Goal: Check status

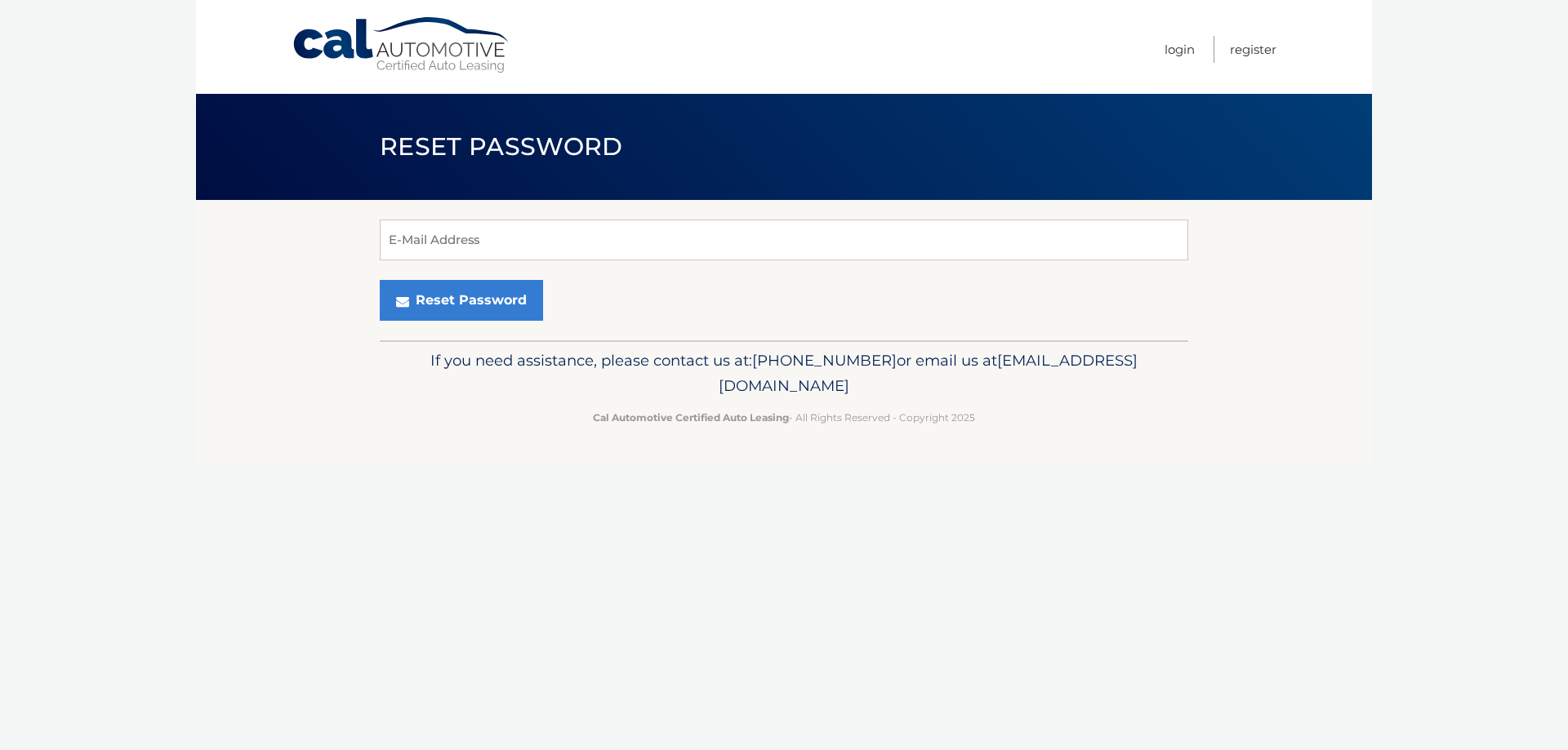
type input "[EMAIL_ADDRESS][DOMAIN_NAME]"
click at [431, 288] on button "Reset Password" at bounding box center [462, 301] width 164 height 40
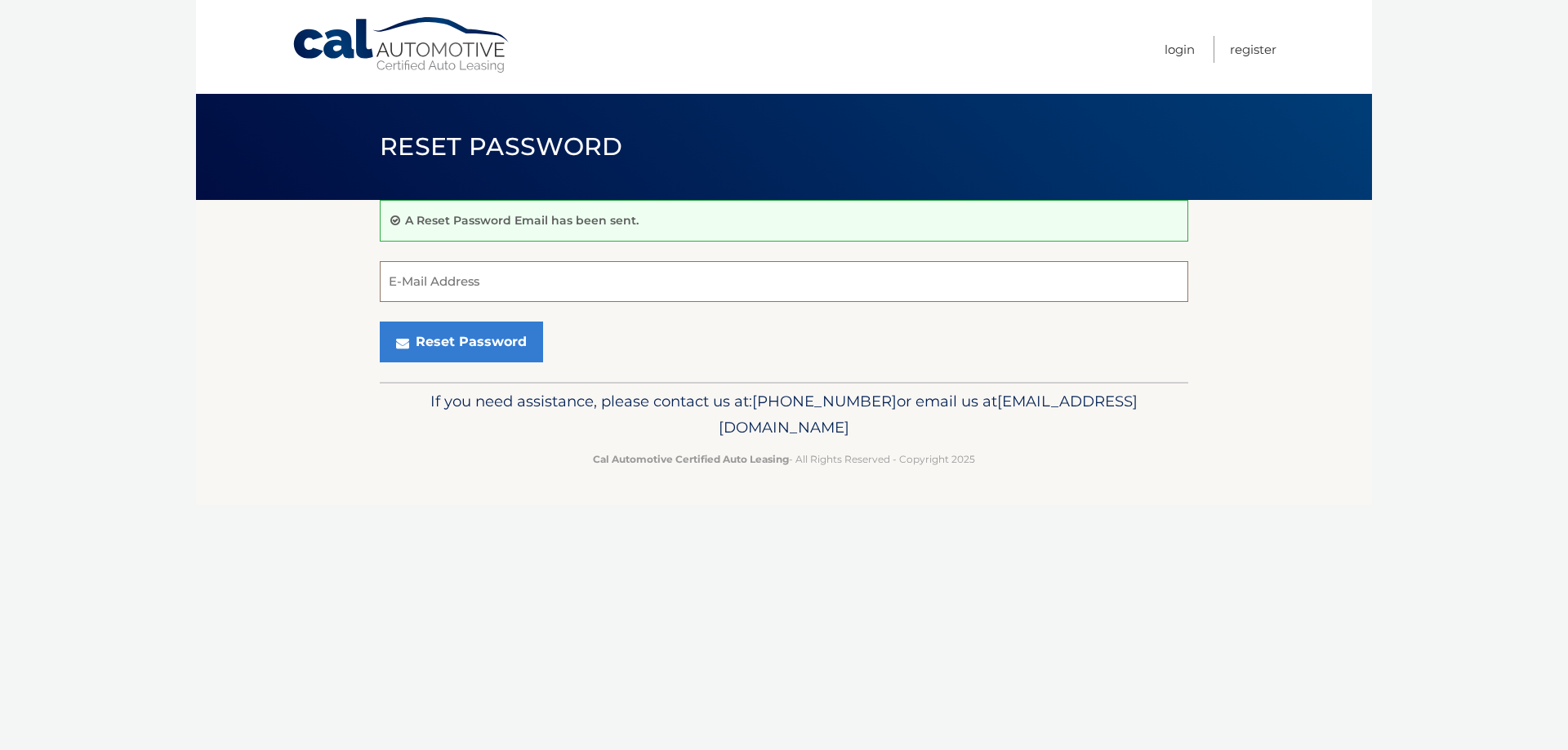
click at [740, 297] on input "E-Mail Address" at bounding box center [784, 281] width 808 height 40
click at [904, 355] on div "Reset Password" at bounding box center [784, 342] width 808 height 40
click at [1180, 52] on link "Login" at bounding box center [1179, 49] width 30 height 27
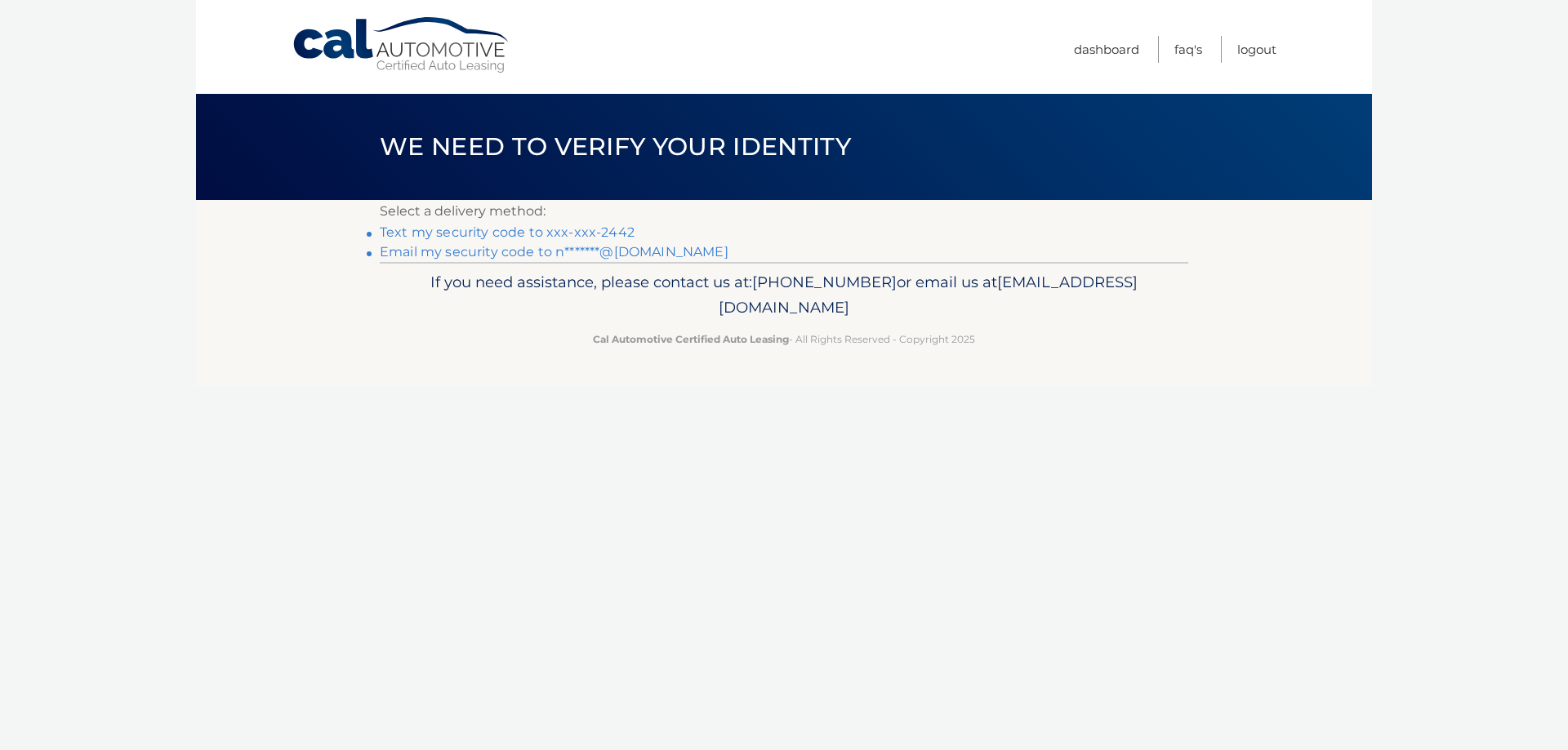
click at [534, 229] on link "Text my security code to xxx-xxx-2442" at bounding box center [507, 232] width 255 height 16
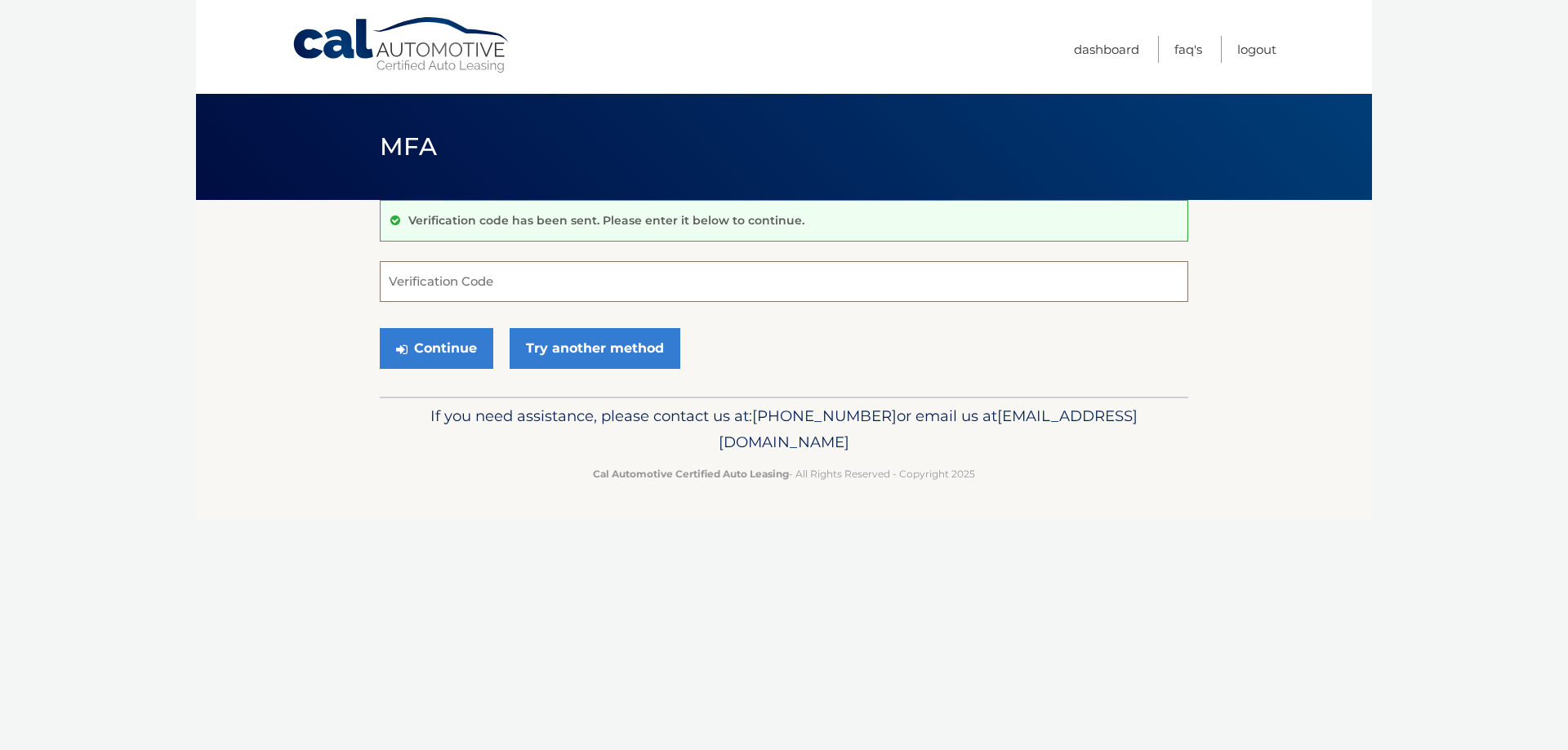
click at [547, 283] on input "Verification Code" at bounding box center [784, 281] width 808 height 40
type input "642793"
click at [440, 347] on button "Continue" at bounding box center [436, 348] width 113 height 40
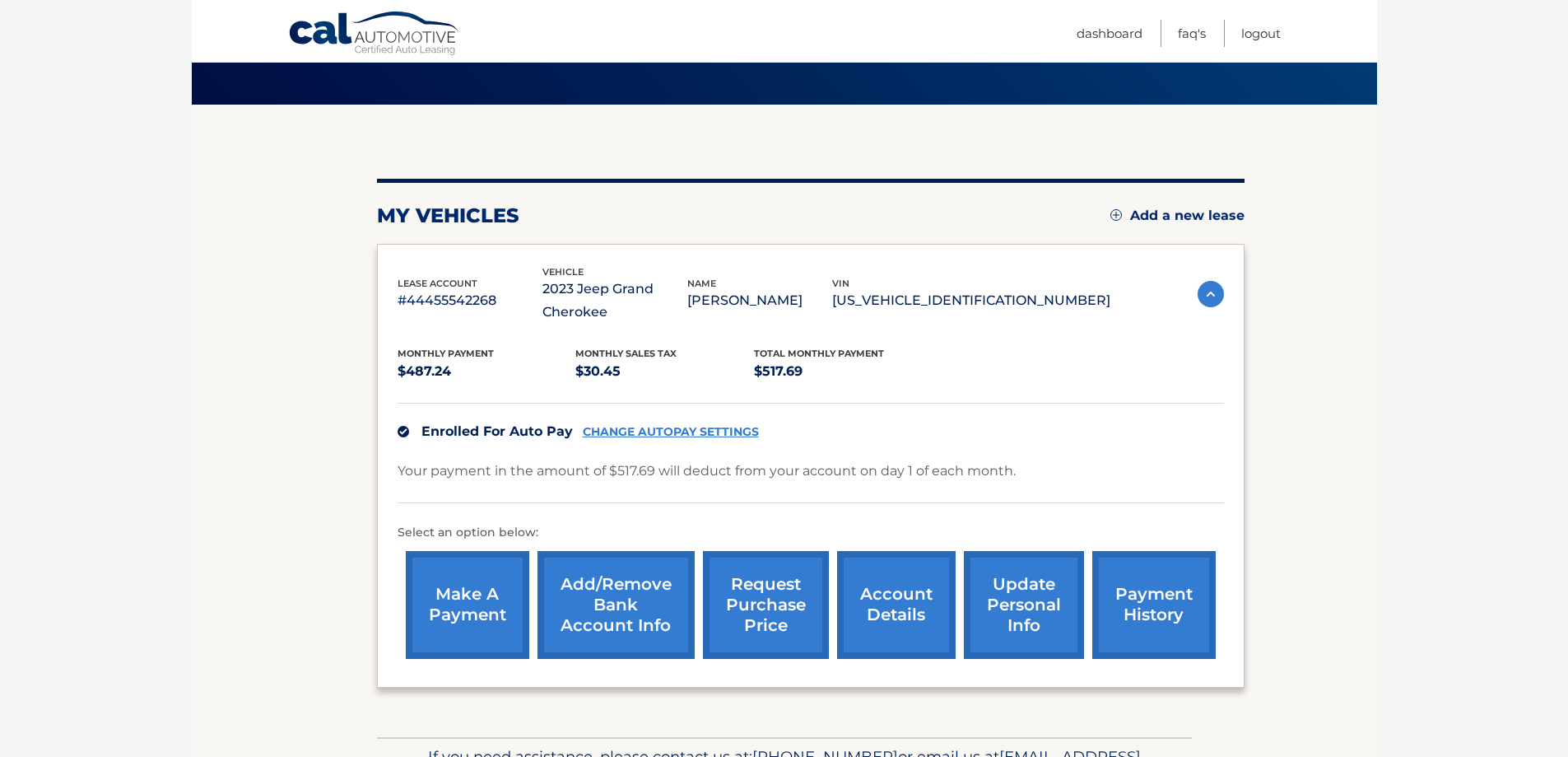
scroll to position [202, 0]
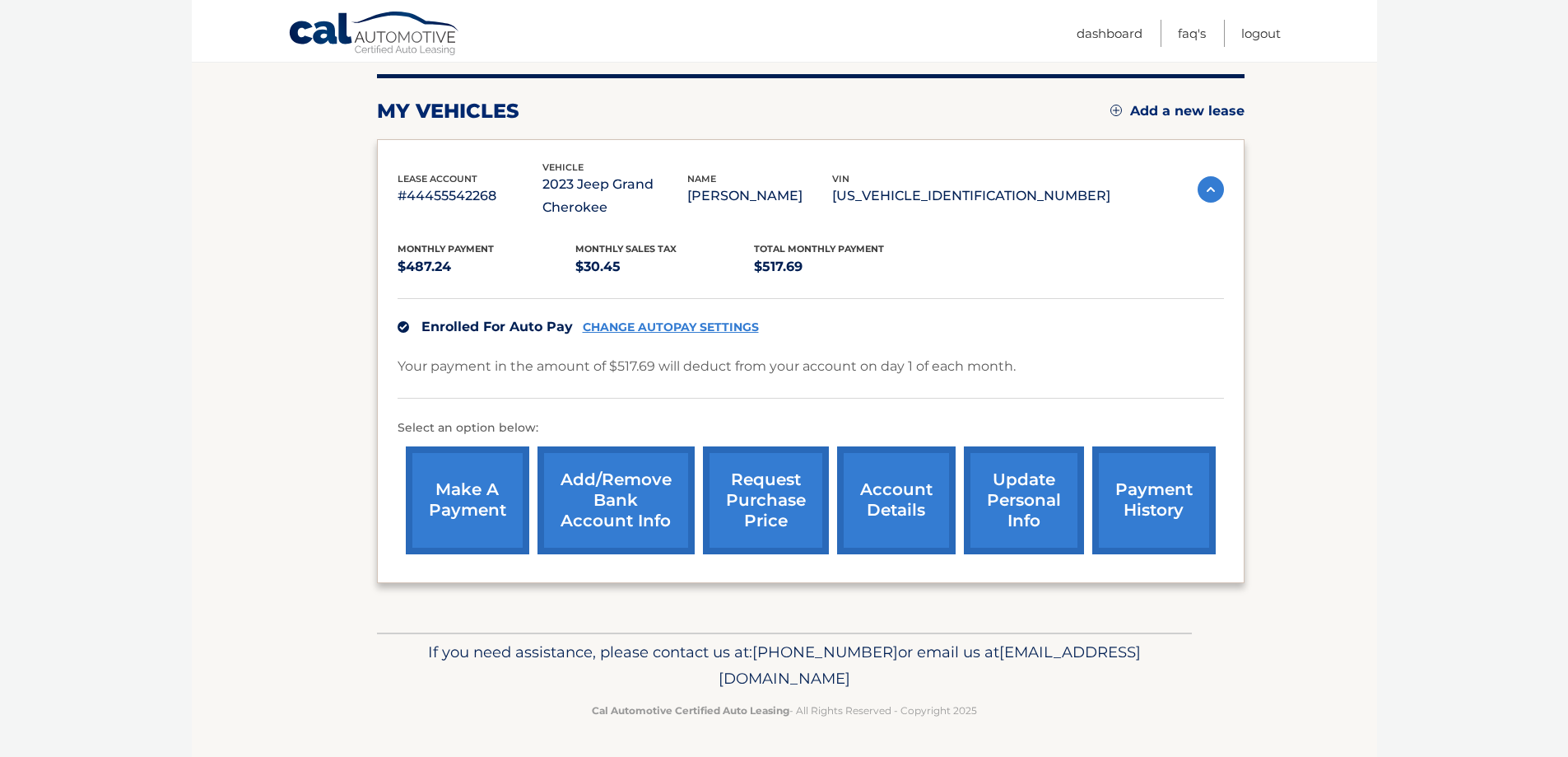
click at [459, 359] on p "Your payment in the amount of $517.69 will deduct from your account on day 1 of…" at bounding box center [707, 366] width 618 height 23
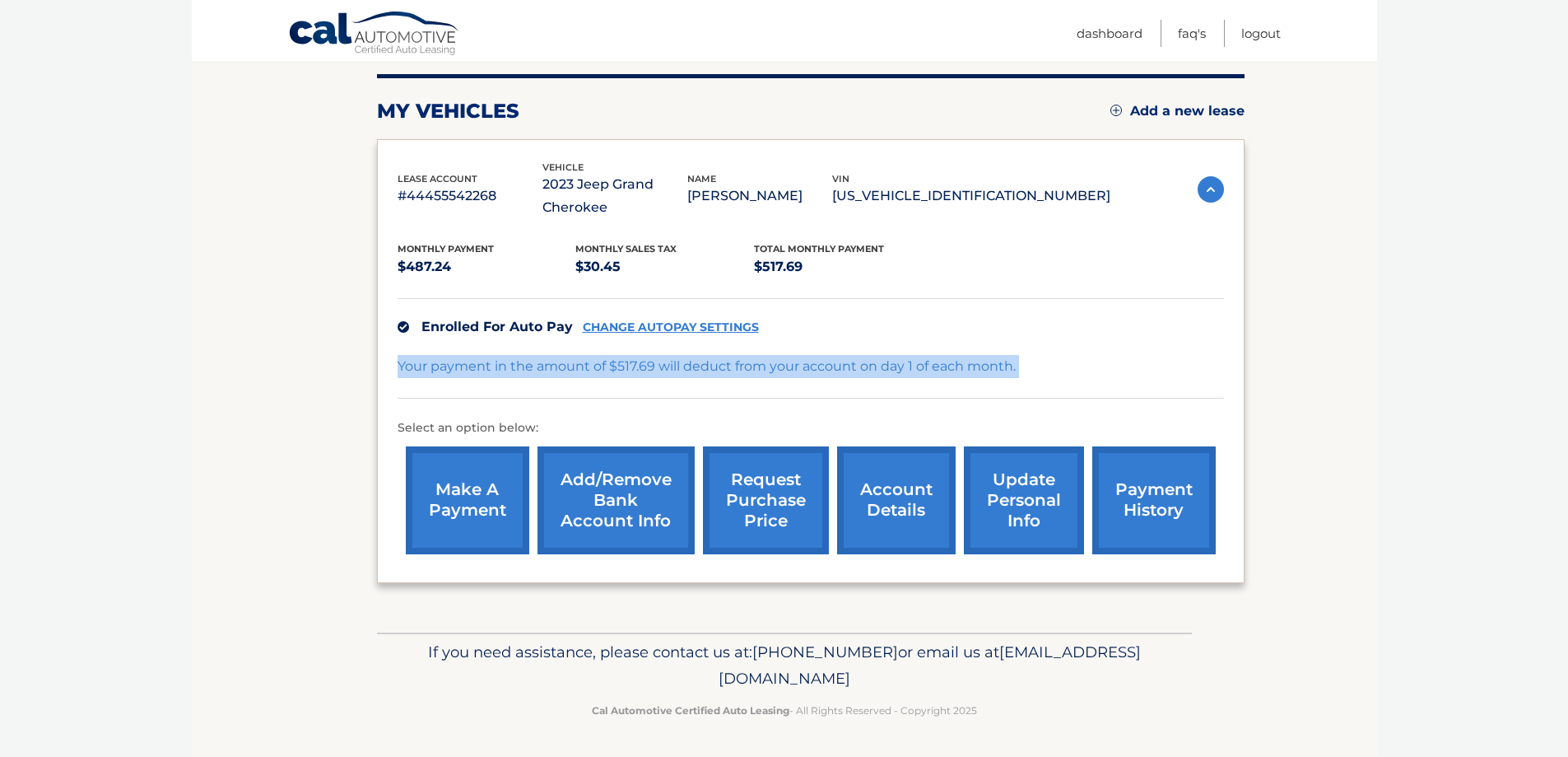
click at [459, 359] on p "Your payment in the amount of $517.69 will deduct from your account on day 1 of…" at bounding box center [707, 366] width 618 height 23
click at [885, 491] on link "account details" at bounding box center [897, 500] width 119 height 108
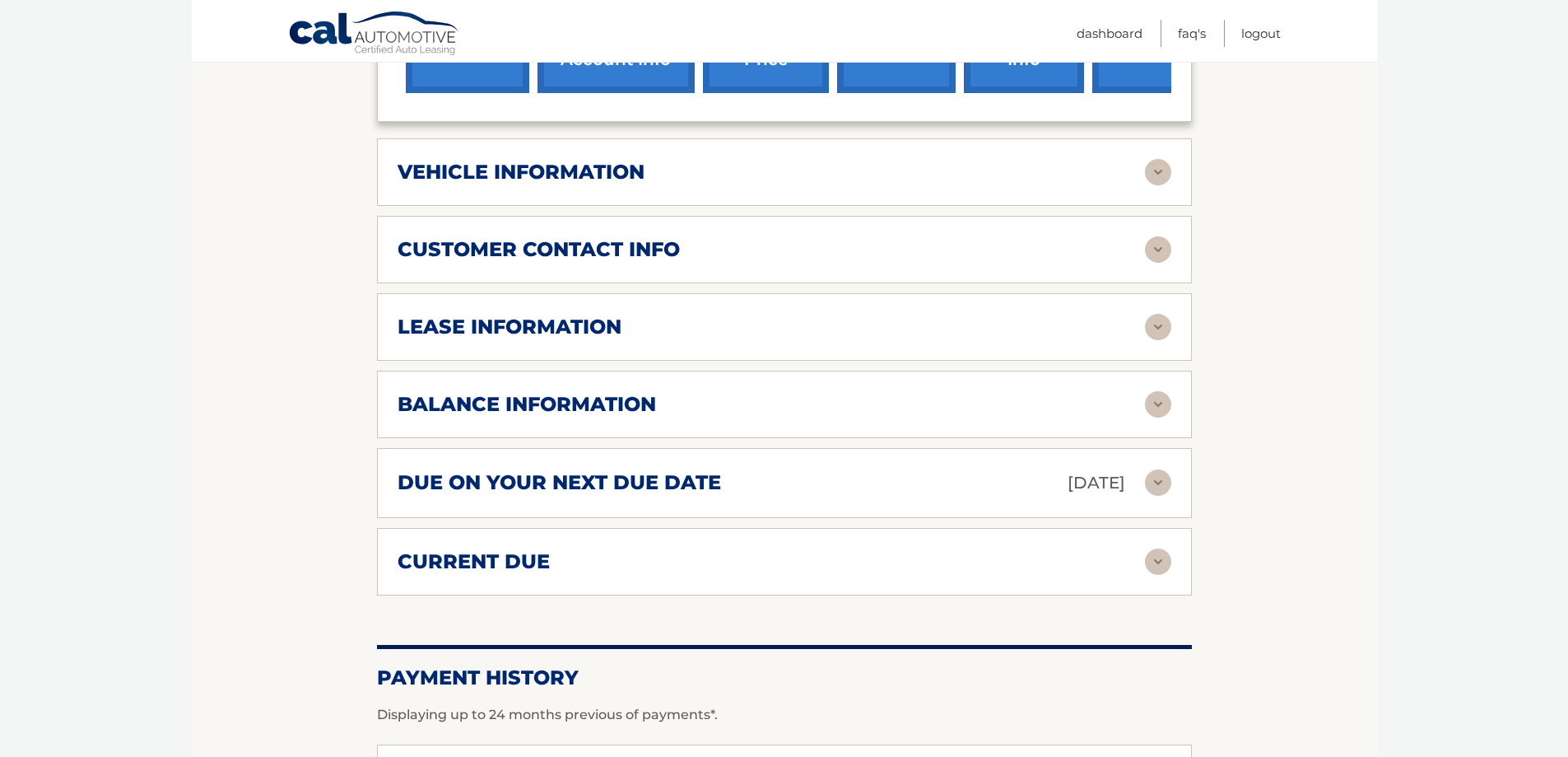
scroll to position [824, 0]
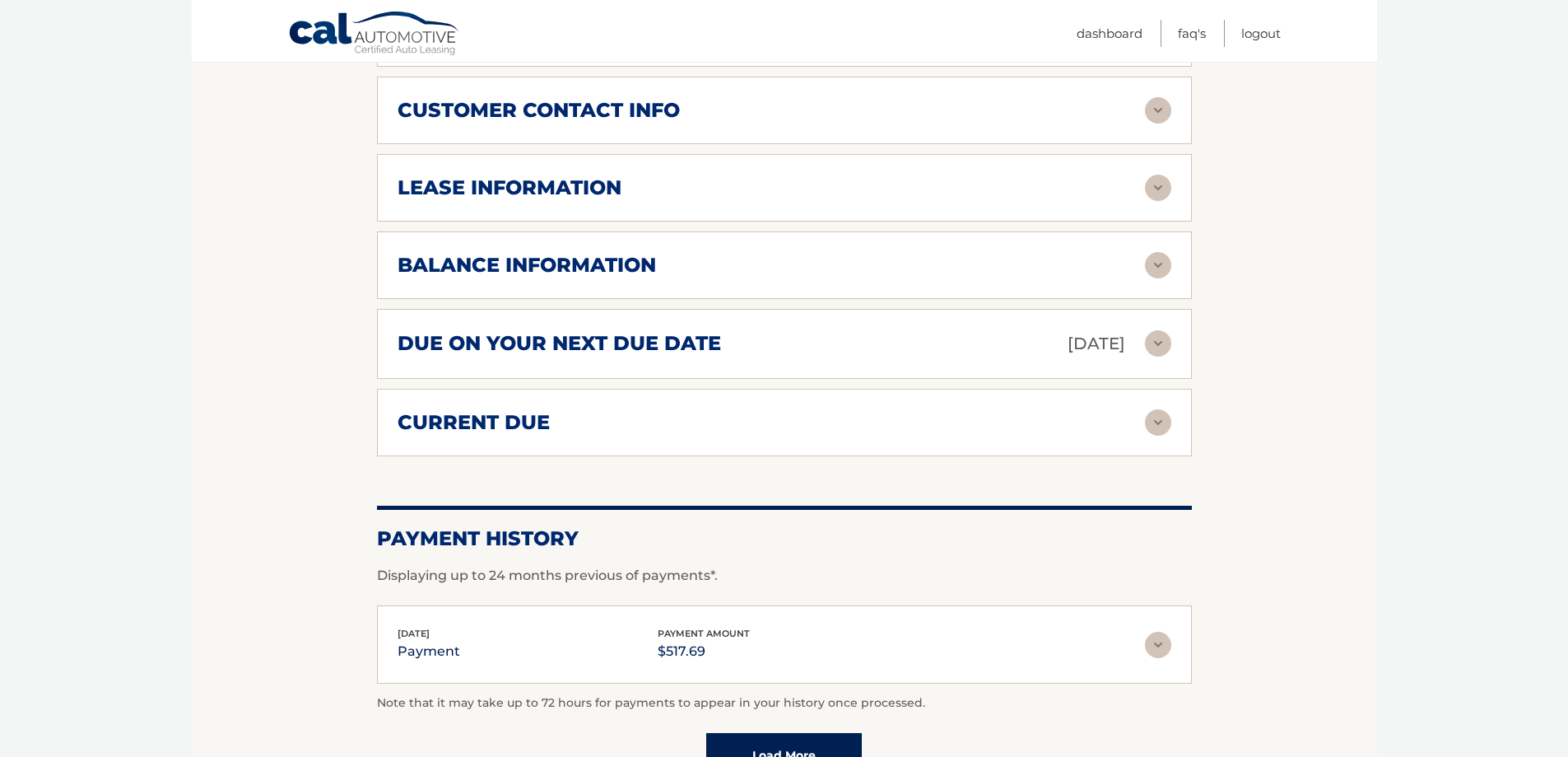
click at [1159, 341] on img at bounding box center [1158, 343] width 26 height 26
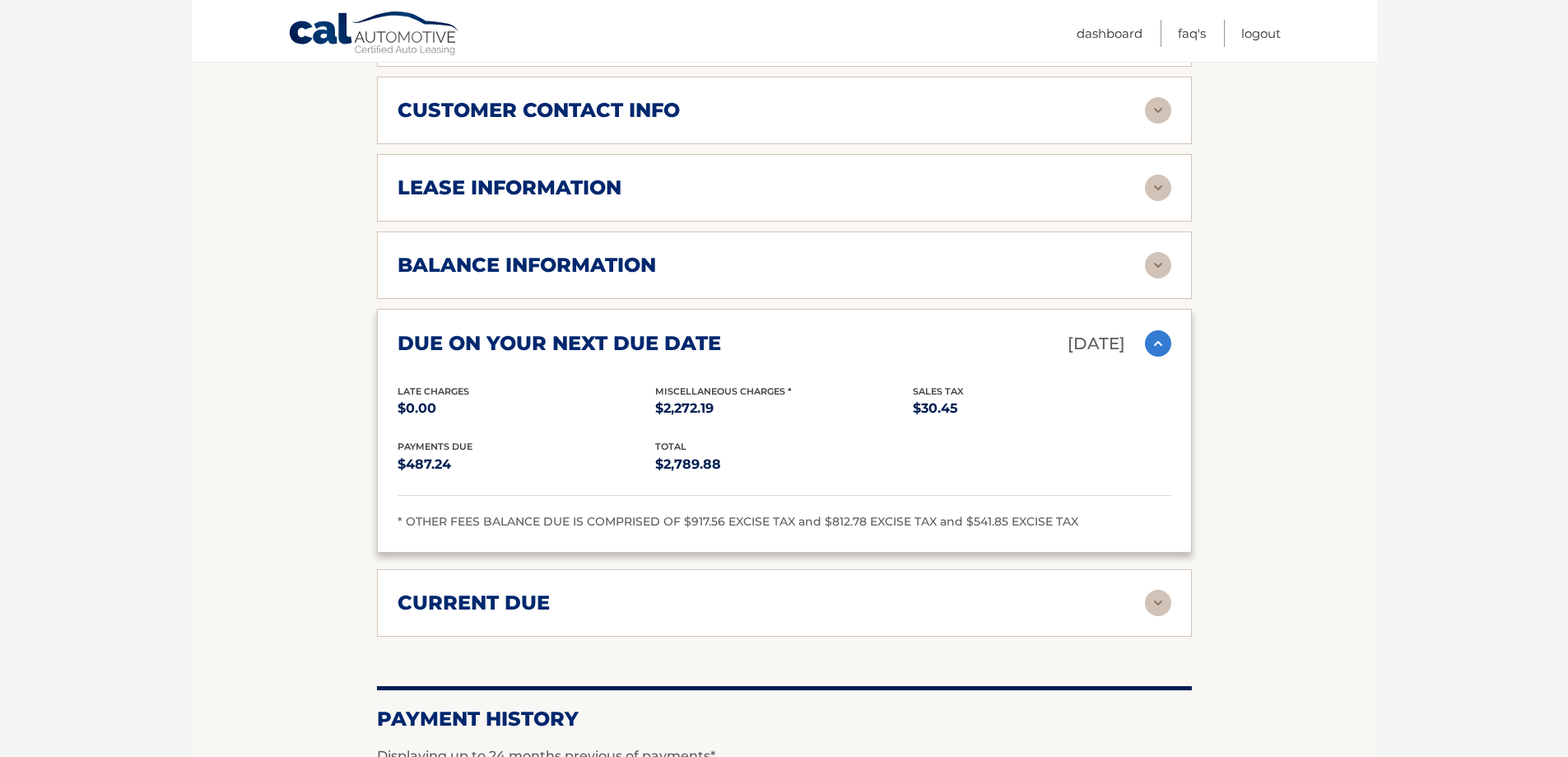
click at [1159, 341] on img at bounding box center [1158, 343] width 26 height 26
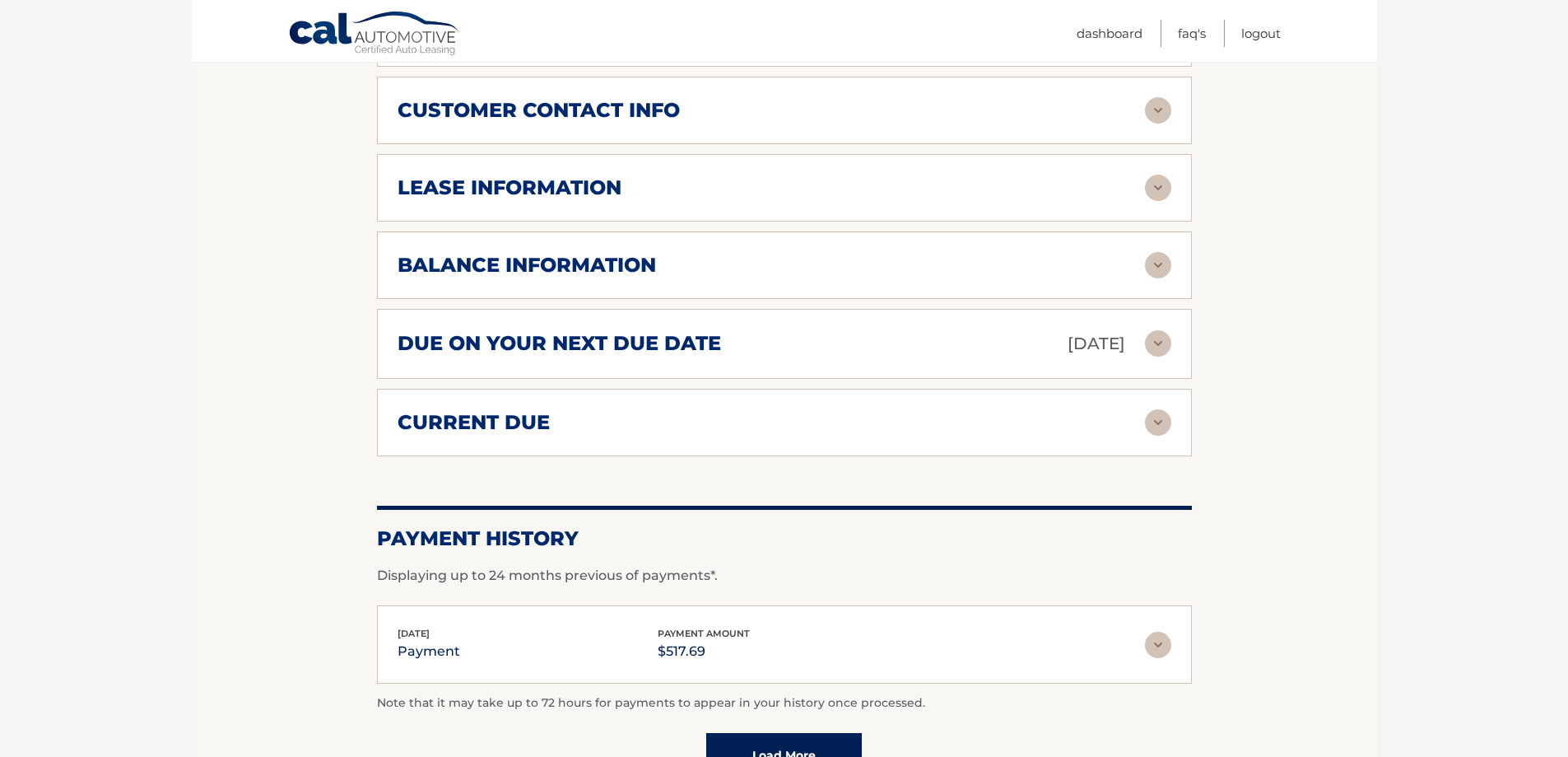
click at [1133, 441] on div "current due Late Charges $0.00 Miscelleneous Charges* $2,272.19 Sales Tax $0.00…" at bounding box center [784, 422] width 815 height 68
click at [1156, 422] on img at bounding box center [1158, 422] width 26 height 26
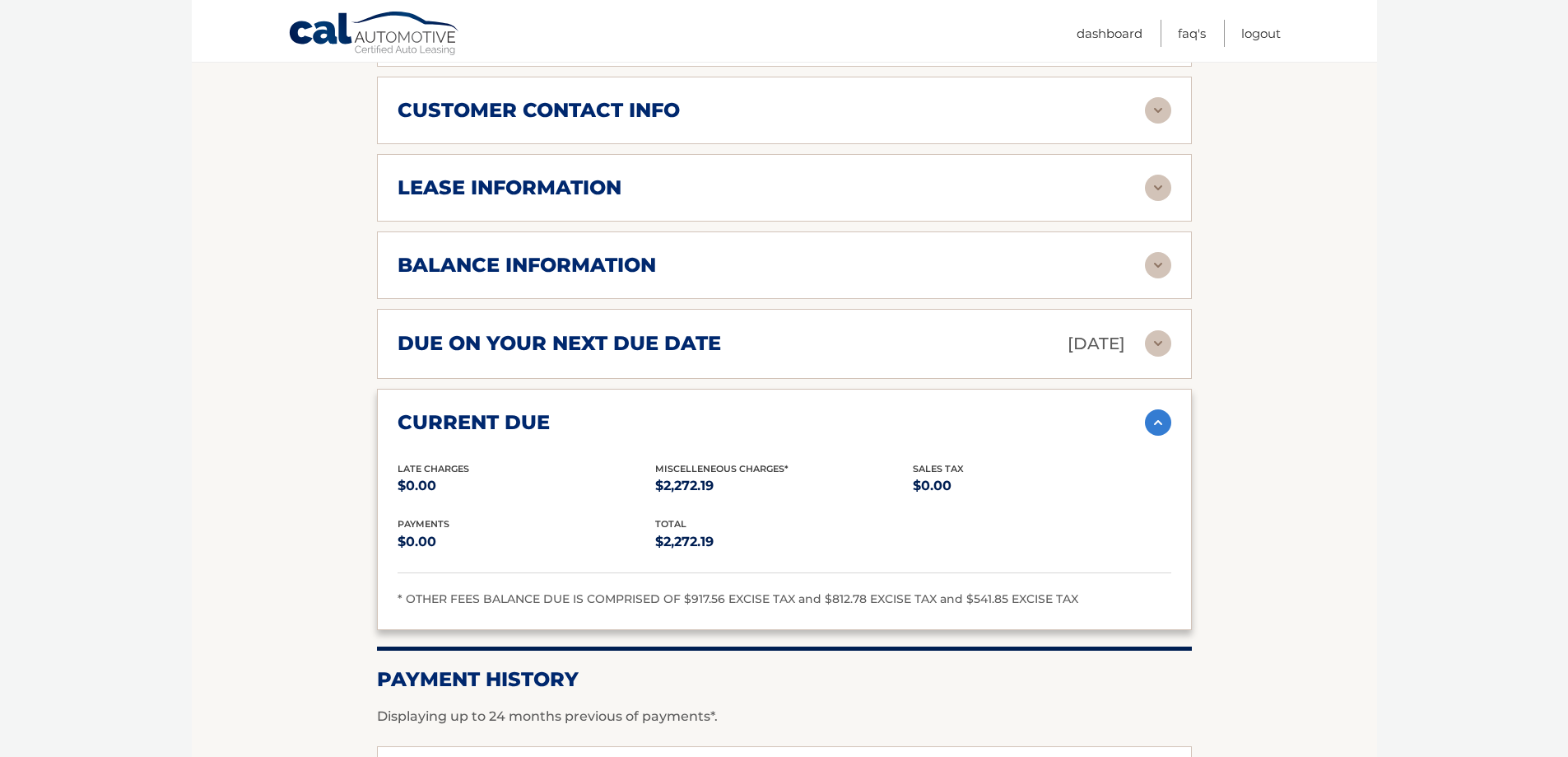
click at [1156, 410] on img at bounding box center [1158, 422] width 26 height 26
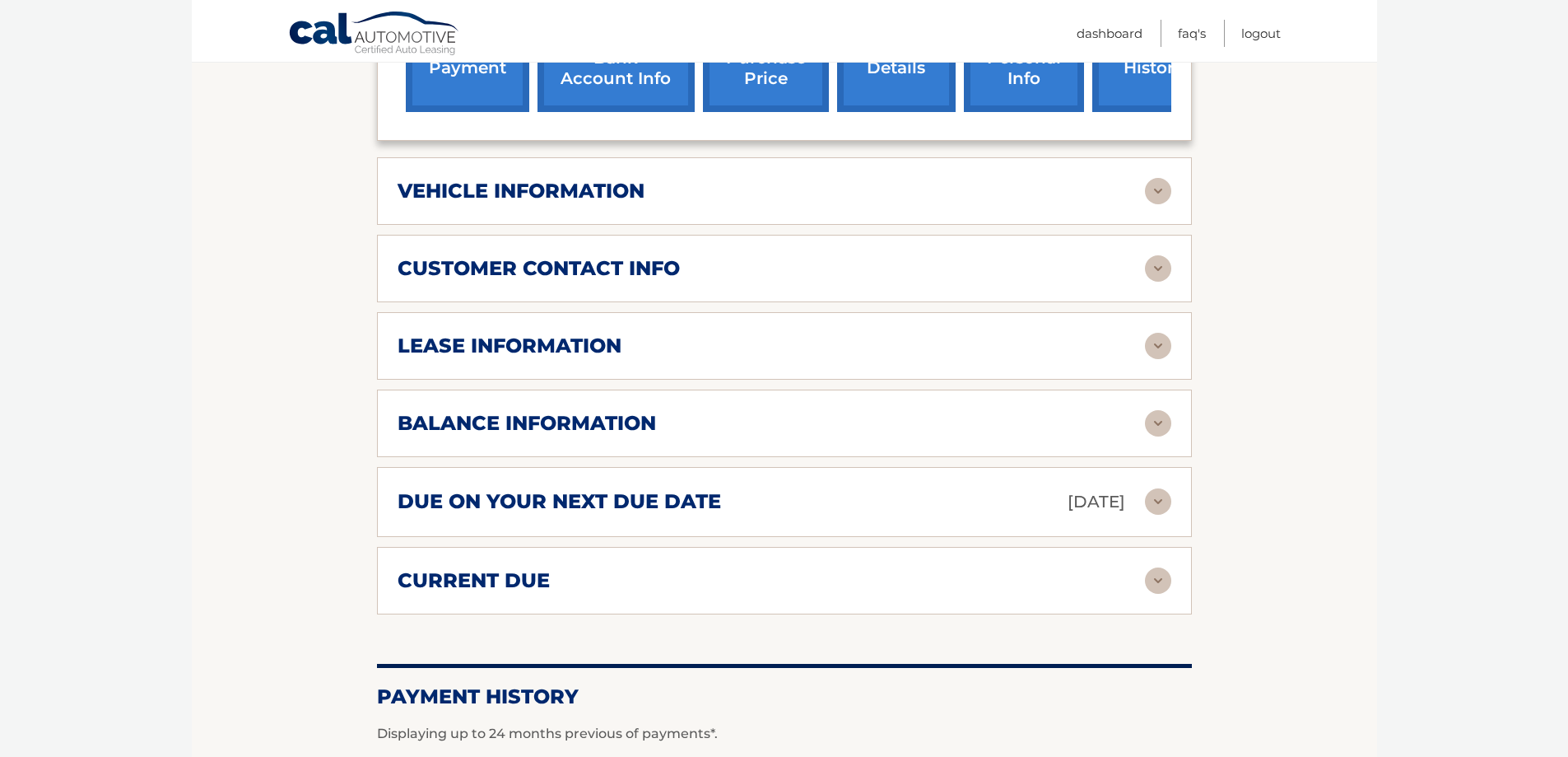
scroll to position [659, 0]
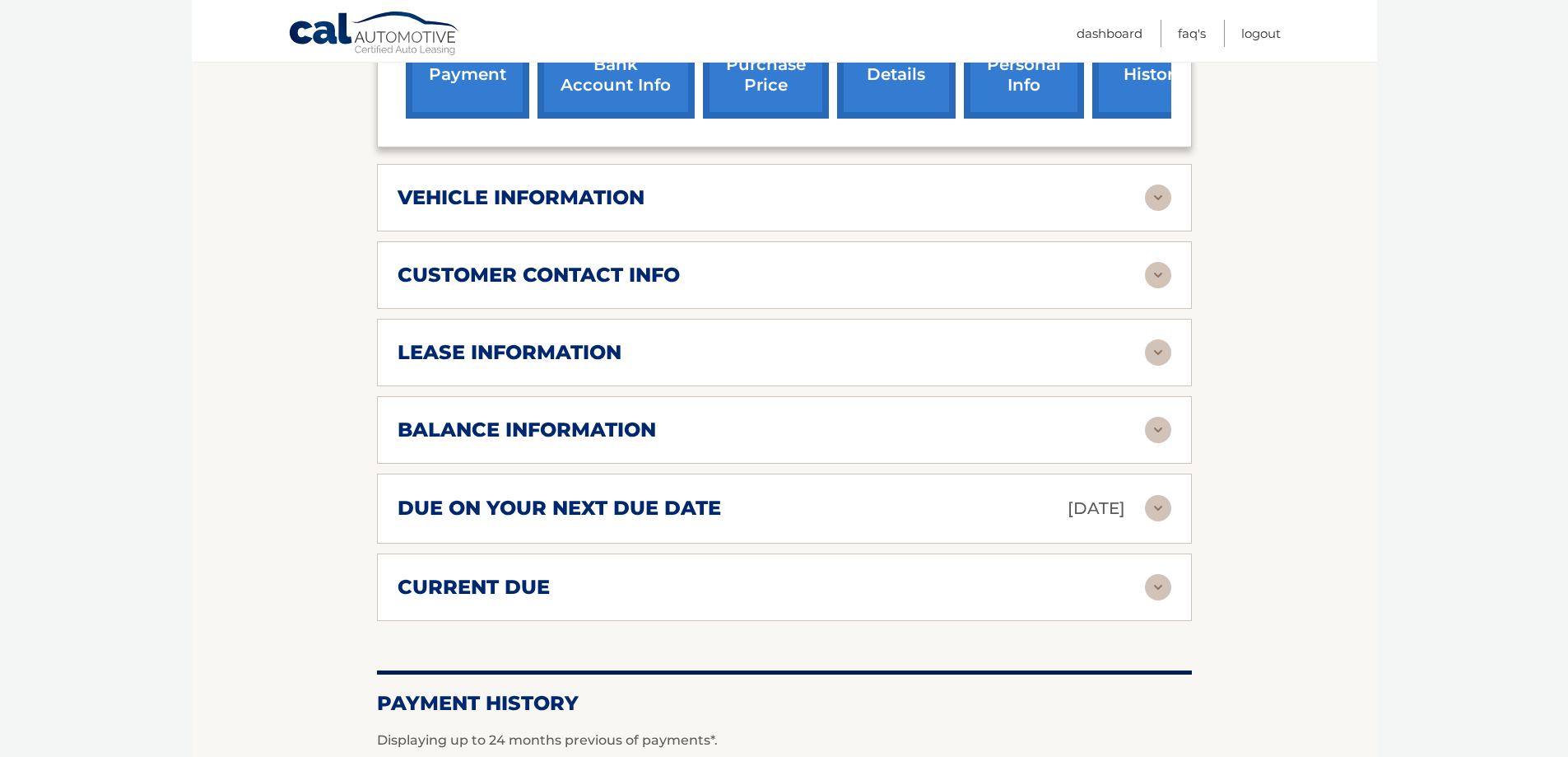
click at [1149, 351] on img at bounding box center [1158, 353] width 26 height 26
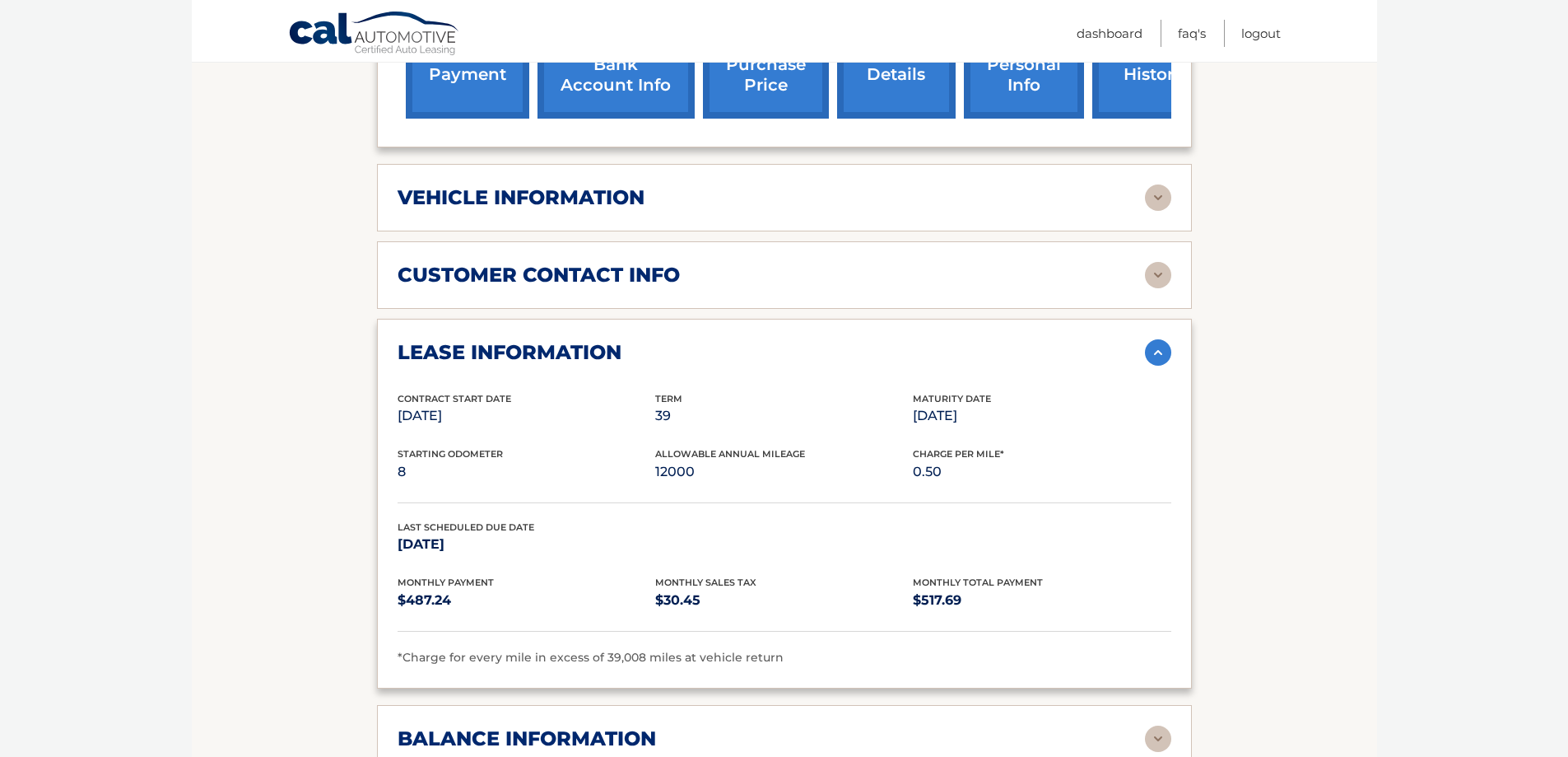
drag, startPoint x: 1011, startPoint y: 415, endPoint x: 849, endPoint y: 415, distance: 162.0
click at [849, 415] on div "Contract Start Date [DATE] Term 39 Maturity Date [DATE]" at bounding box center [784, 419] width 774 height 56
click at [1002, 415] on p "[DATE]" at bounding box center [1042, 416] width 258 height 23
click at [924, 410] on p "[DATE]" at bounding box center [1042, 416] width 258 height 23
click at [922, 410] on p "[DATE]" at bounding box center [1042, 416] width 258 height 23
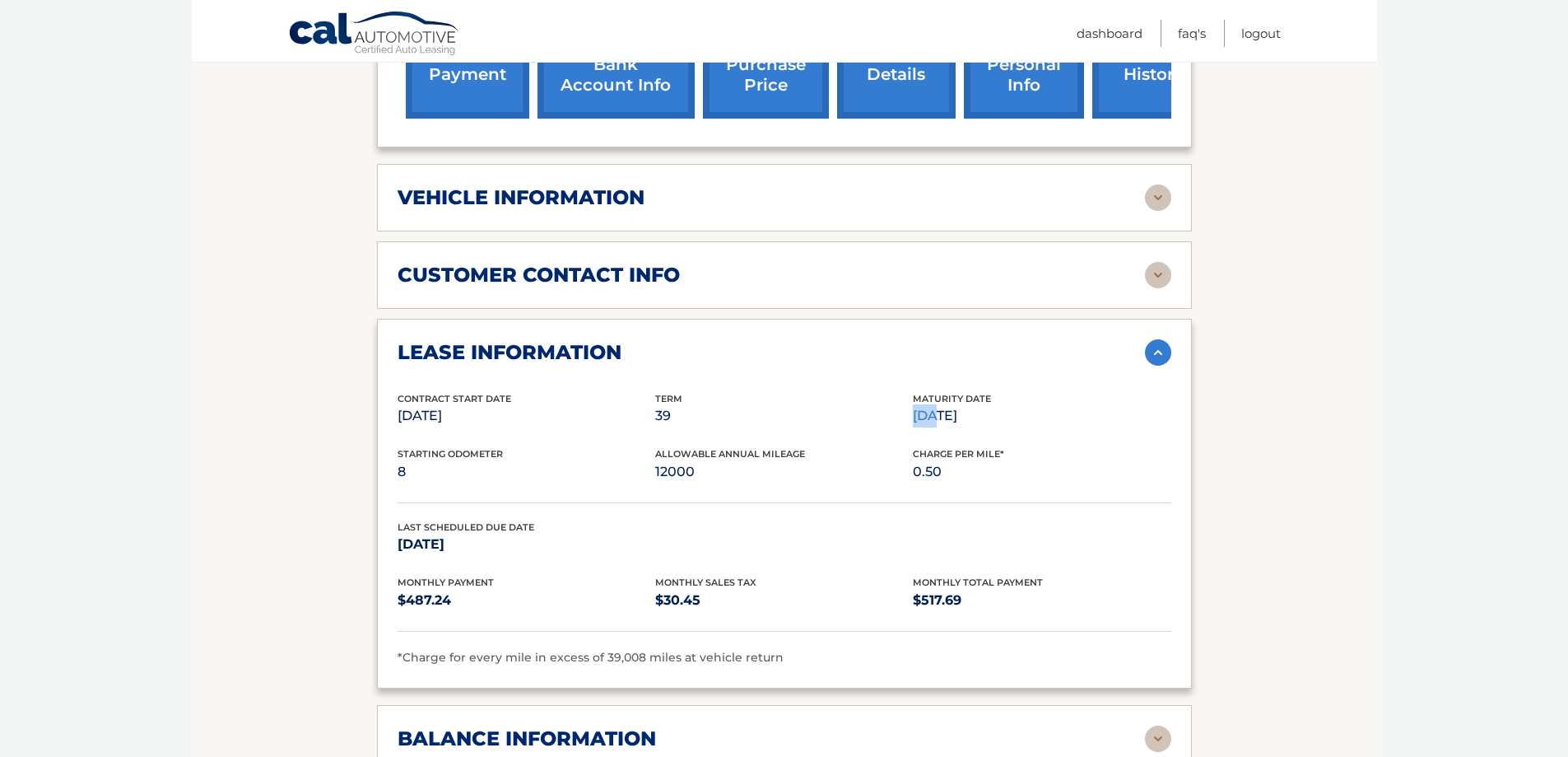
click at [922, 410] on p "[DATE]" at bounding box center [1042, 416] width 258 height 23
drag, startPoint x: 1027, startPoint y: 419, endPoint x: 898, endPoint y: 411, distance: 129.2
click at [898, 411] on div "Contract Start Date [DATE] Term 39 Maturity Date [DATE]" at bounding box center [784, 419] width 774 height 56
click at [1068, 440] on div "Contract Start Date [DATE] Term 39 Maturity Date [DATE]" at bounding box center [784, 419] width 774 height 56
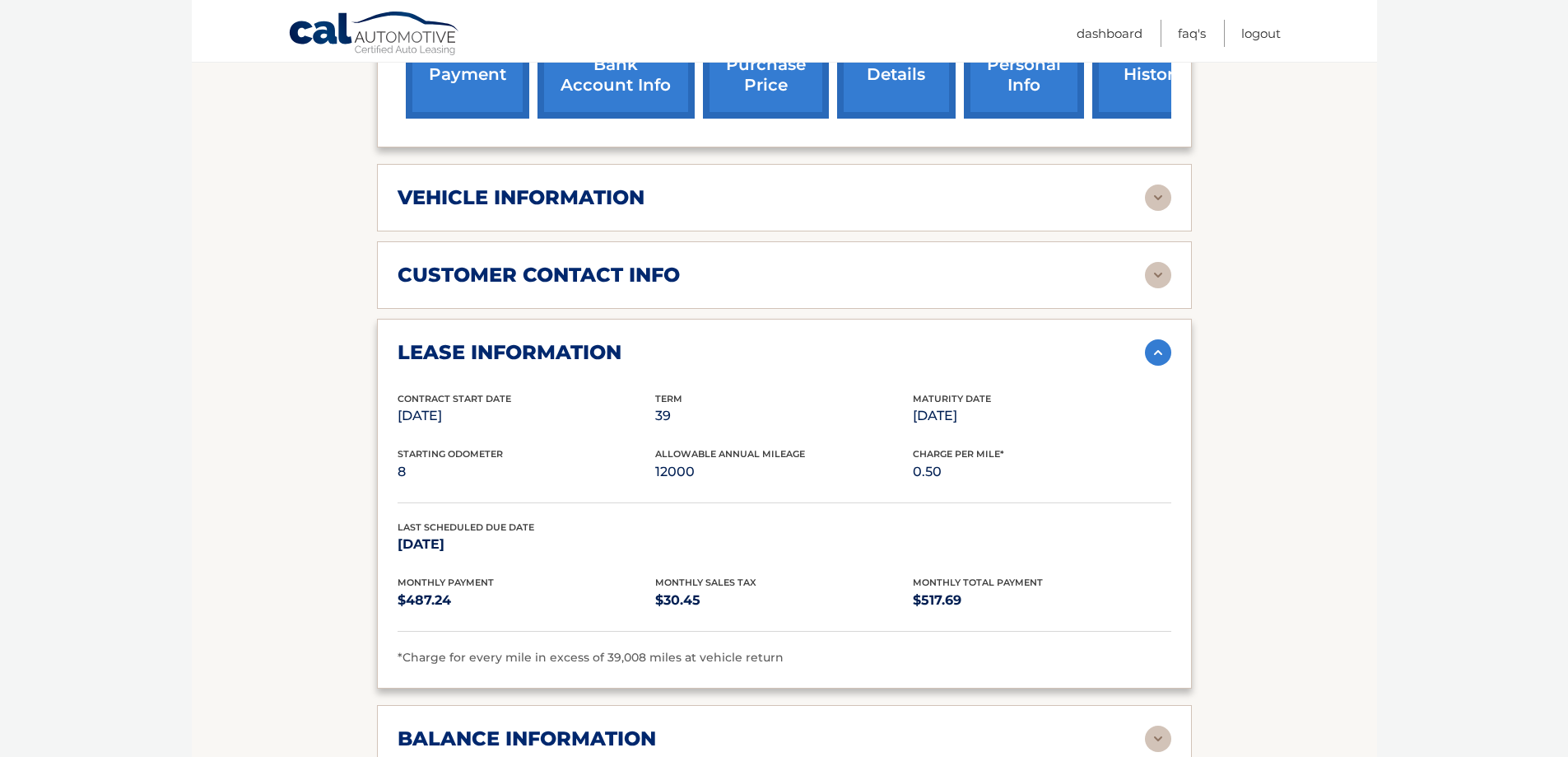
click at [995, 427] on p "[DATE]" at bounding box center [1042, 416] width 258 height 23
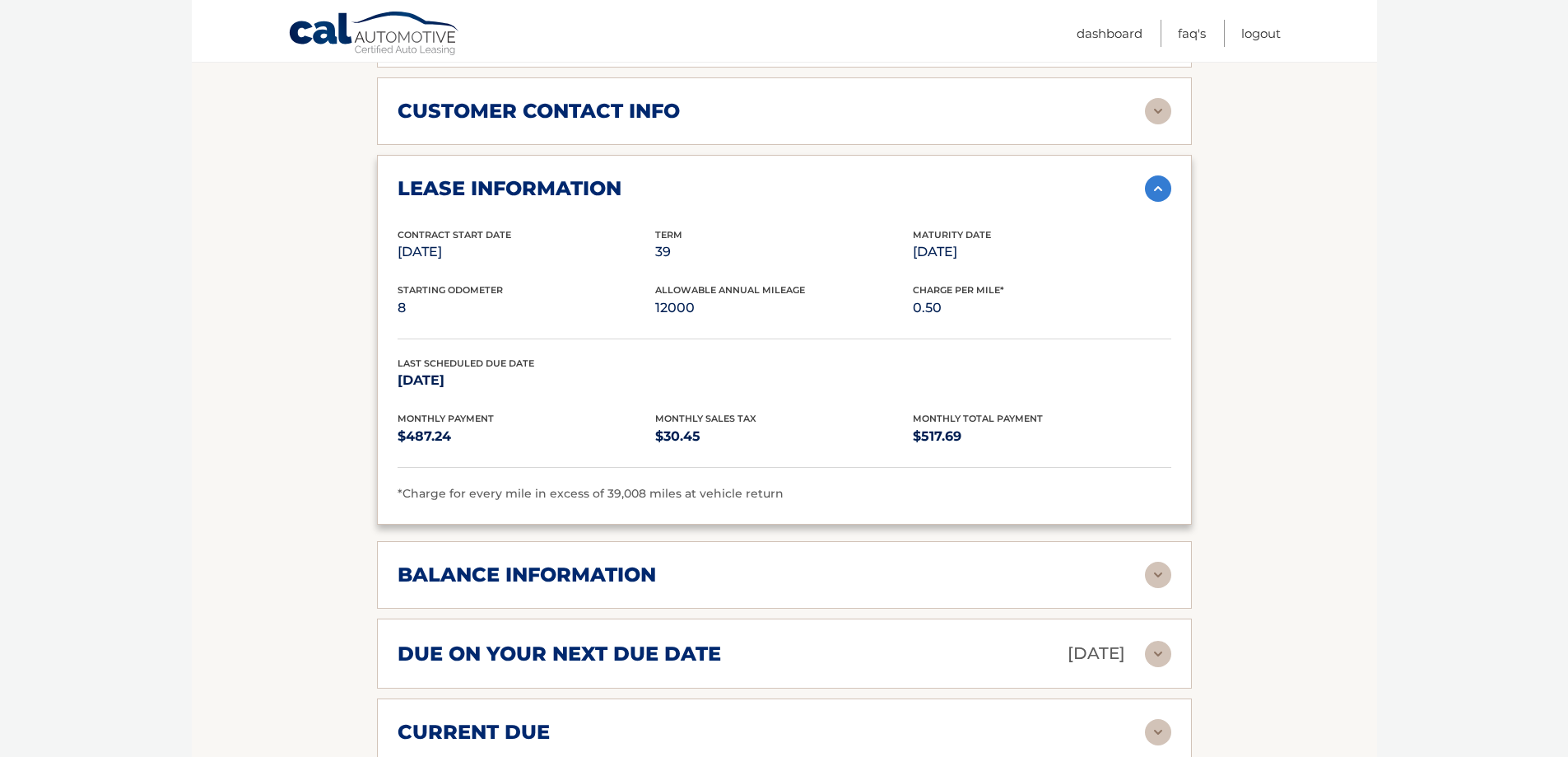
scroll to position [824, 0]
click at [607, 487] on span "*Charge for every mile in excess of 39,008 miles at vehicle return" at bounding box center [591, 493] width 386 height 15
click at [607, 489] on span "*Charge for every mile in excess of 39,008 miles at vehicle return" at bounding box center [591, 493] width 386 height 15
drag, startPoint x: 792, startPoint y: 496, endPoint x: 422, endPoint y: 496, distance: 370.0
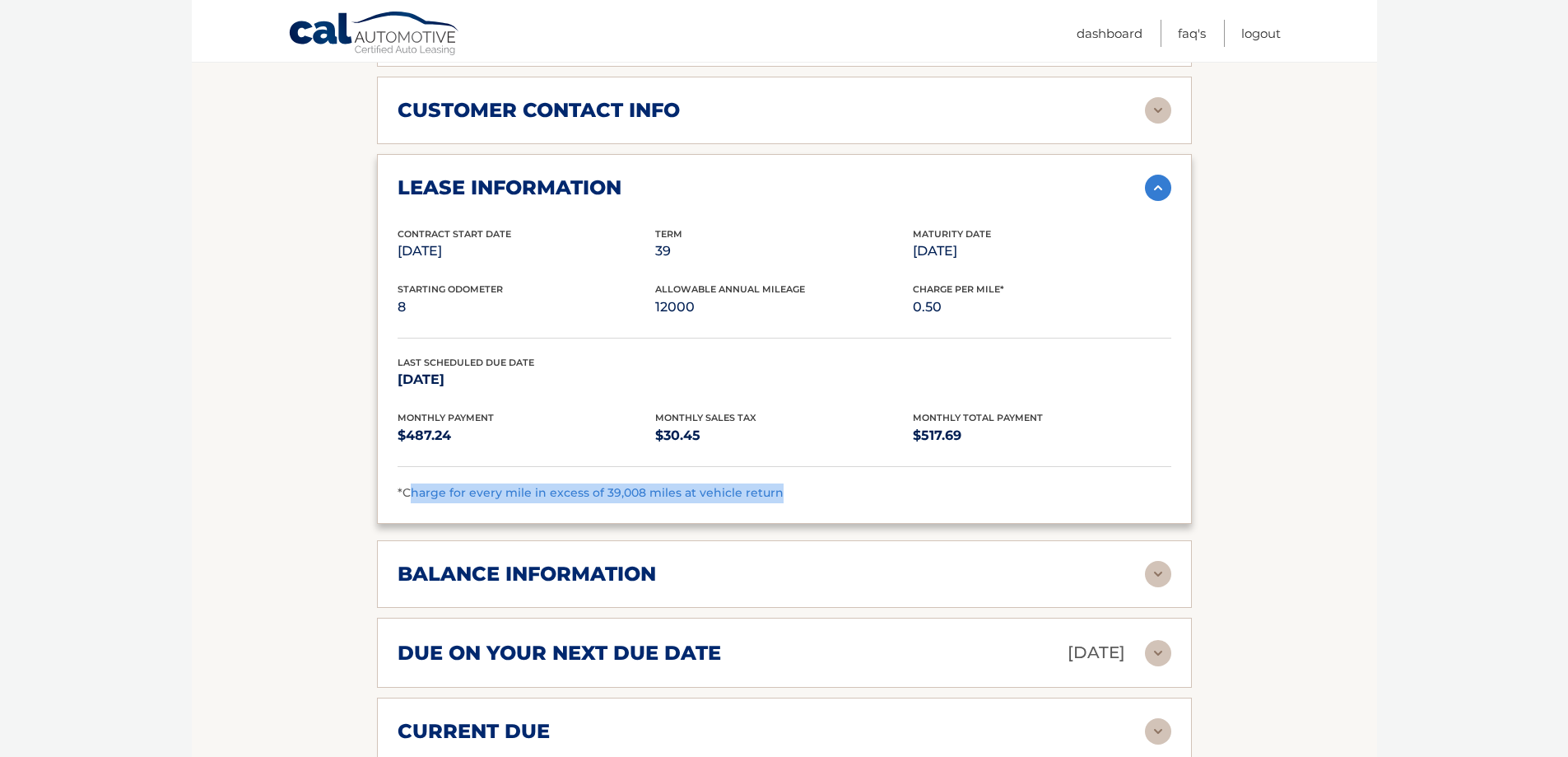
click at [413, 497] on div "*Charge for every mile in excess of 39,008 miles at vehicle return" at bounding box center [784, 493] width 774 height 19
click at [424, 496] on span "*Charge for every mile in excess of 39,008 miles at vehicle return" at bounding box center [591, 493] width 386 height 15
click at [425, 495] on span "*Charge for every mile in excess of 39,008 miles at vehicle return" at bounding box center [591, 493] width 386 height 15
click at [432, 493] on span "*Charge for every mile in excess of 39,008 miles at vehicle return" at bounding box center [591, 493] width 386 height 15
drag, startPoint x: 407, startPoint y: 492, endPoint x: 800, endPoint y: 489, distance: 393.0
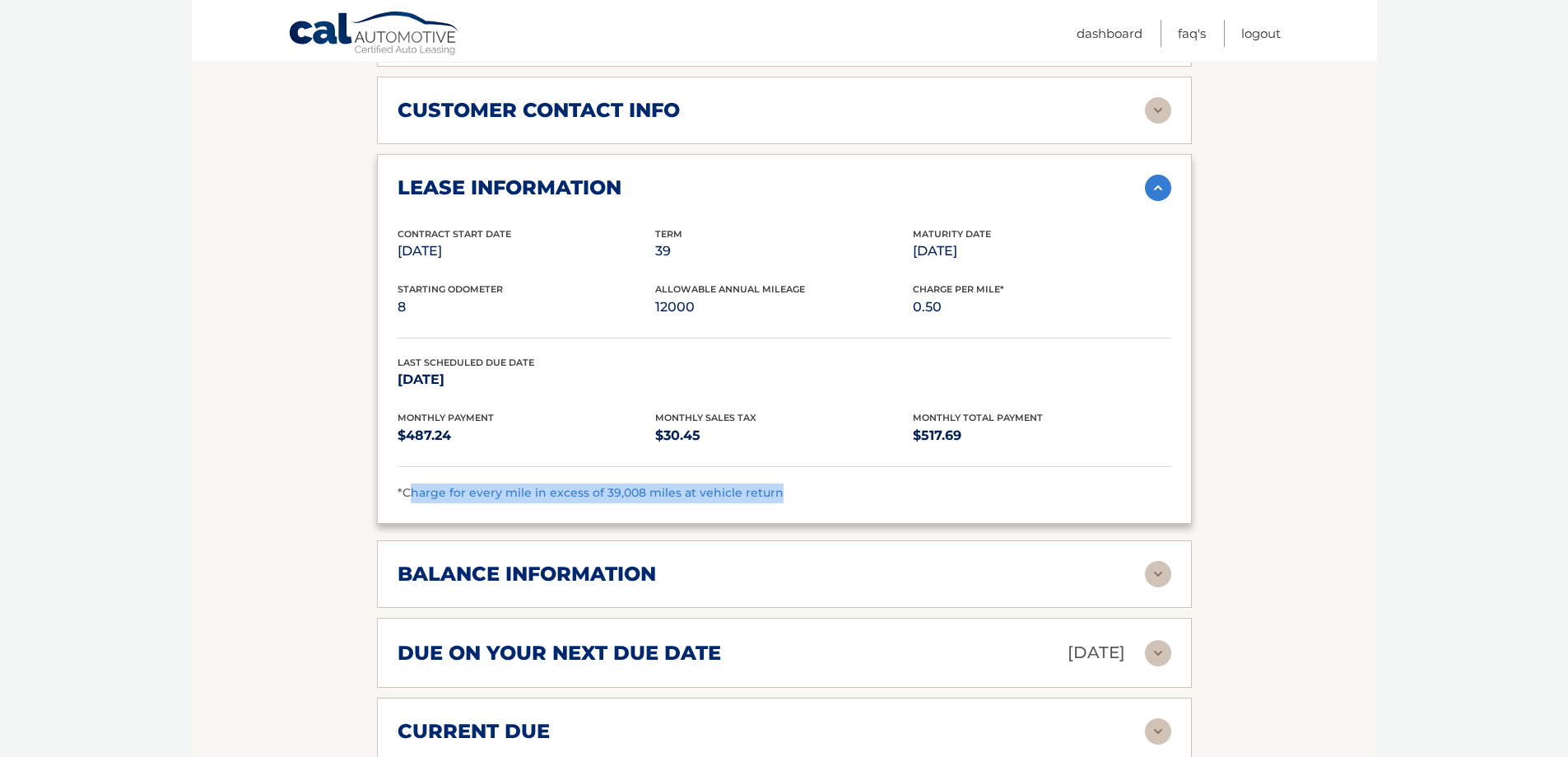
click at [800, 489] on div "*Charge for every mile in excess of 39,008 miles at vehicle return" at bounding box center [784, 493] width 774 height 19
